Goal: Transaction & Acquisition: Download file/media

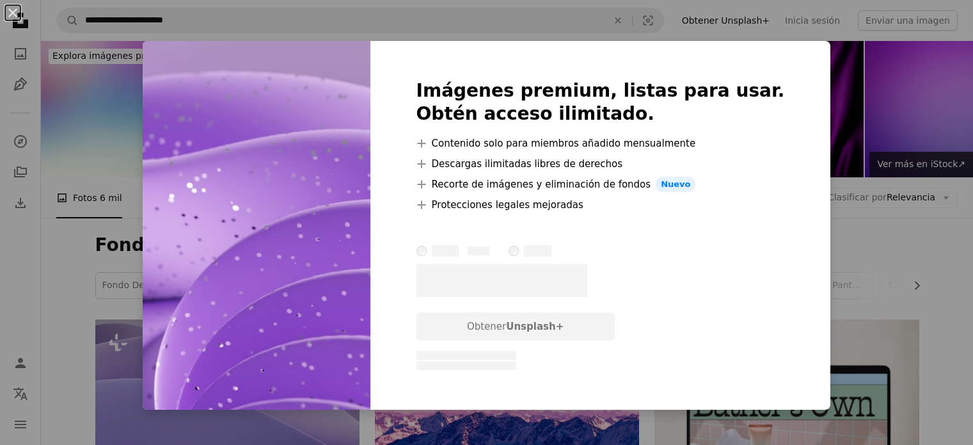
scroll to position [2797, 0]
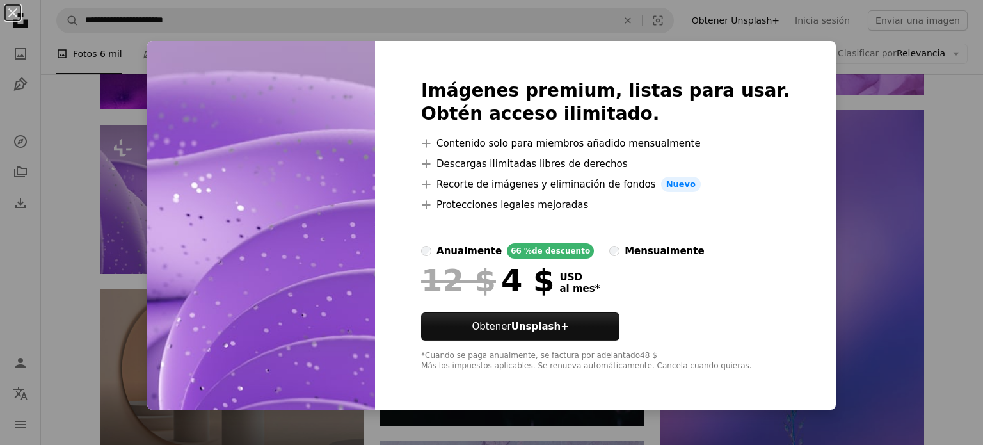
click at [165, 212] on div "An X shape Imágenes premium, listas para usar. Obtén acceso ilimitado. A plus s…" at bounding box center [491, 222] width 983 height 445
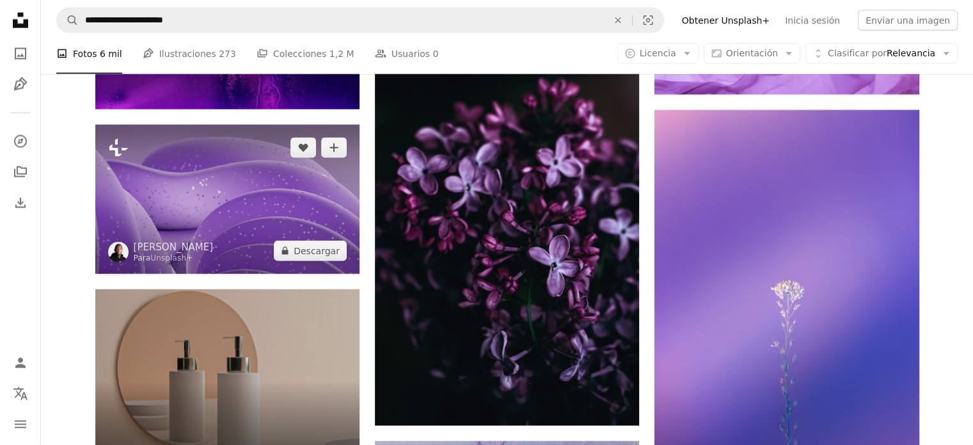
click at [118, 149] on icon "Plus sign for Unsplash+" at bounding box center [118, 148] width 20 height 20
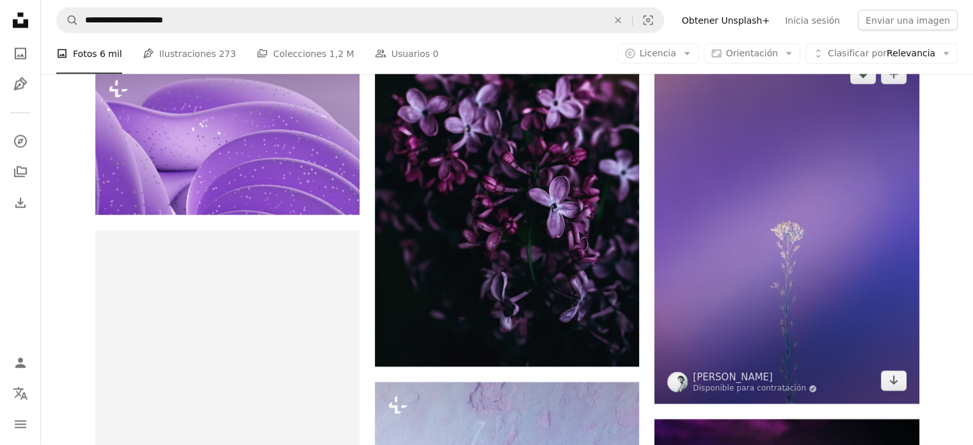
scroll to position [2861, 0]
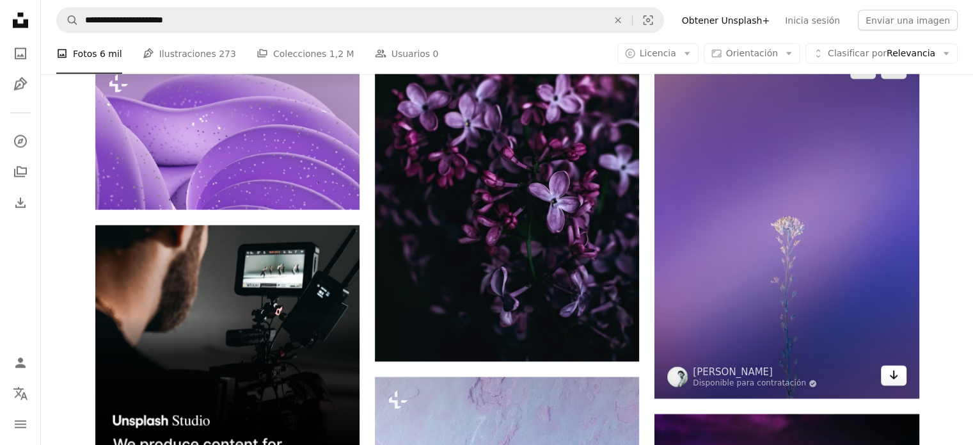
click at [898, 376] on link "Arrow pointing down" at bounding box center [894, 375] width 26 height 20
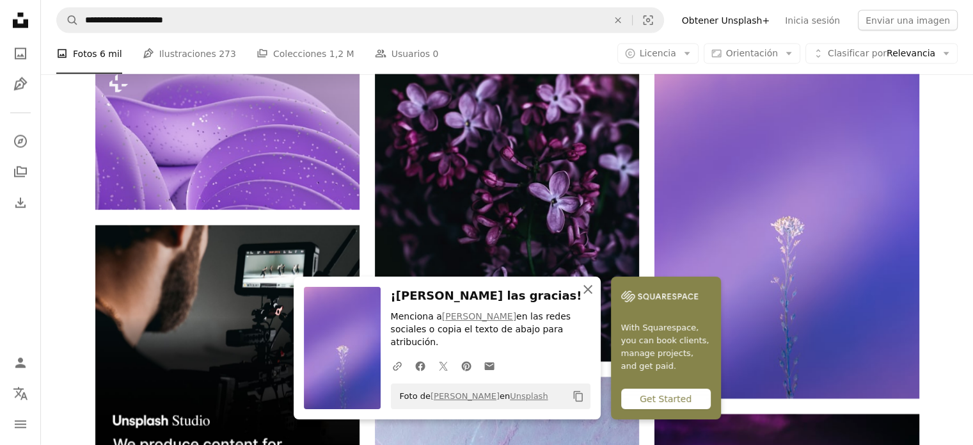
click at [590, 292] on button "An X shape Cerrar" at bounding box center [588, 289] width 26 height 26
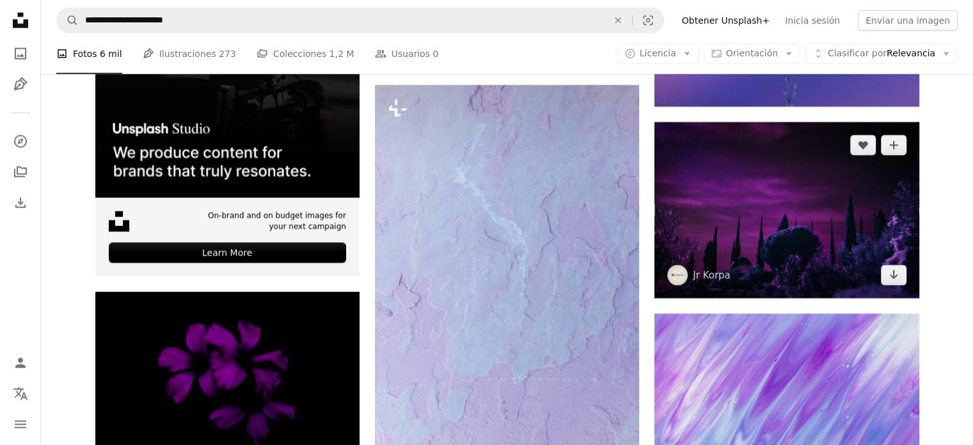
scroll to position [3117, 0]
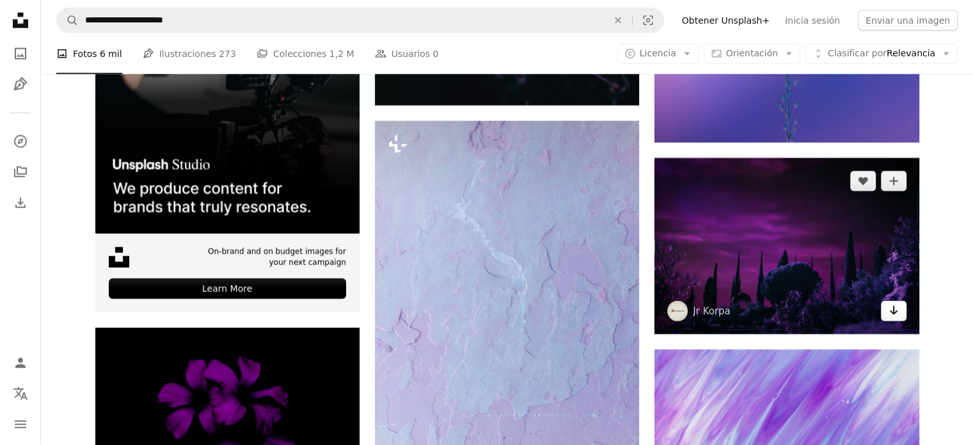
click at [893, 314] on icon "Arrow pointing down" at bounding box center [894, 310] width 10 height 15
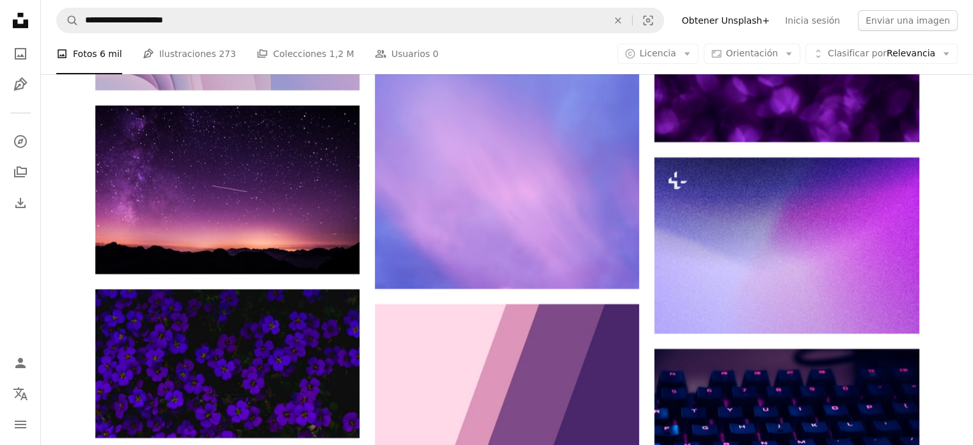
scroll to position [4589, 0]
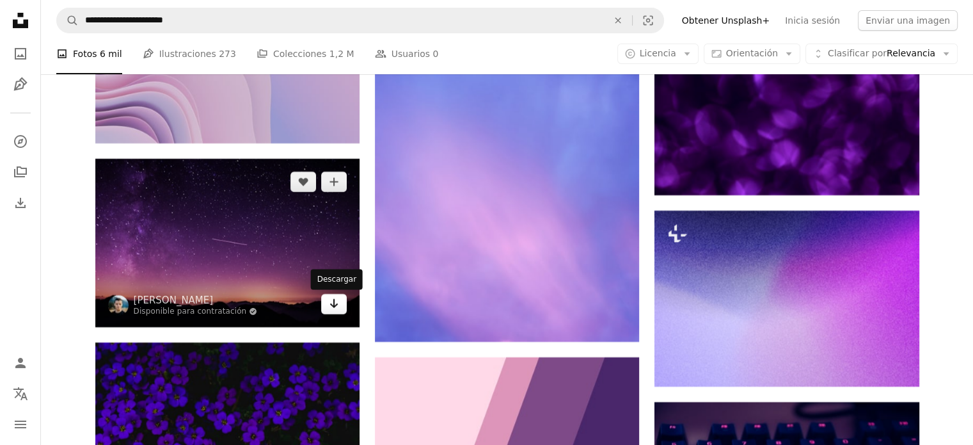
click at [343, 301] on link "Arrow pointing down" at bounding box center [334, 304] width 26 height 20
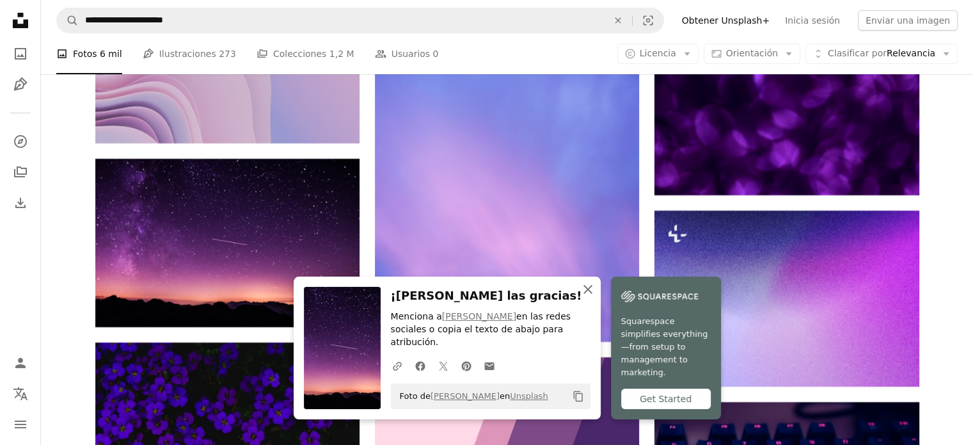
click at [592, 297] on icon "An X shape" at bounding box center [587, 288] width 15 height 15
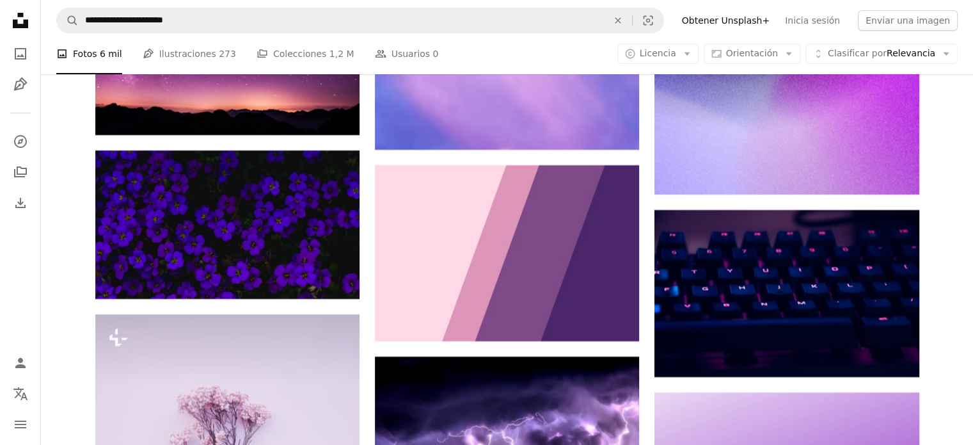
scroll to position [4916, 0]
